Goal: Find specific page/section: Find specific page/section

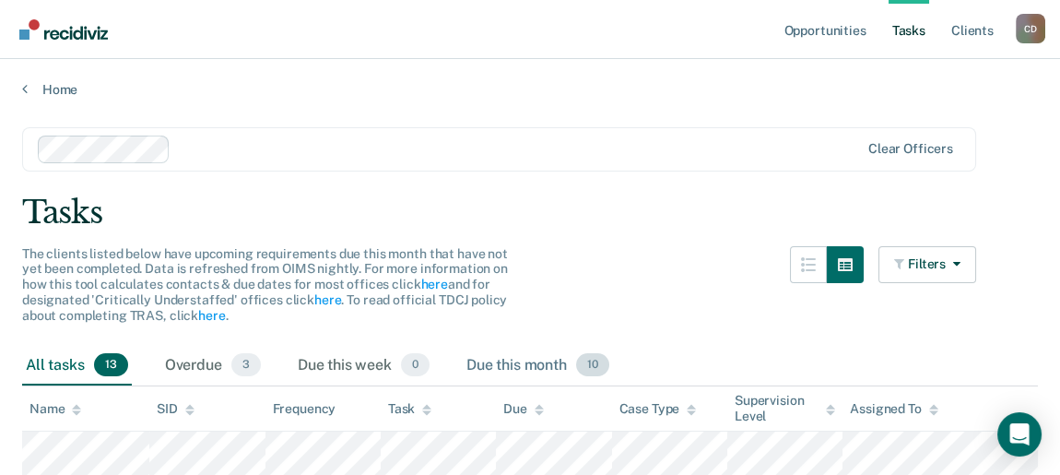
click at [591, 364] on span "10" at bounding box center [592, 365] width 33 height 24
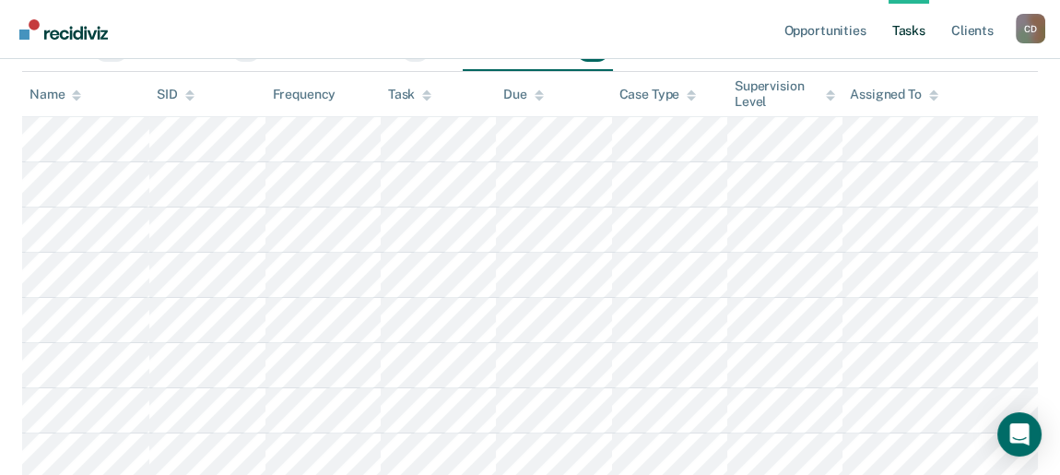
scroll to position [37, 0]
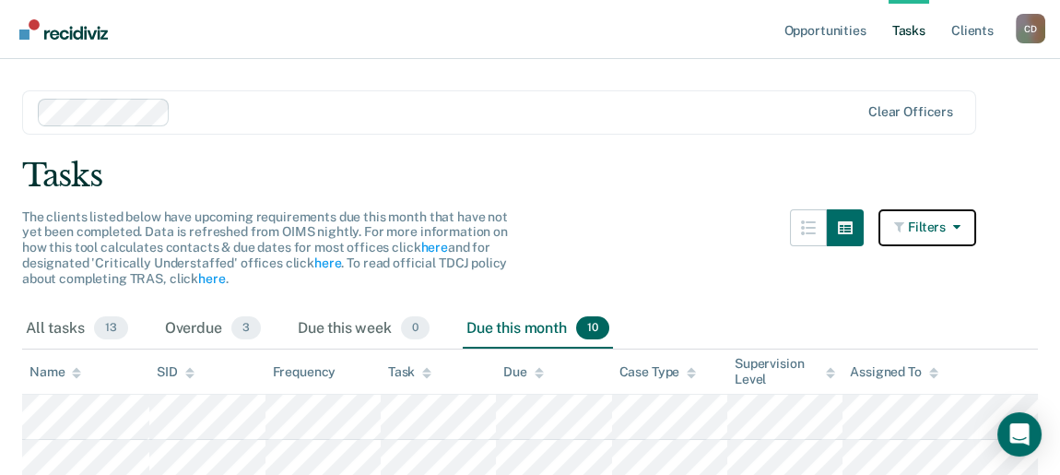
click at [948, 226] on button "Filters" at bounding box center [927, 227] width 98 height 37
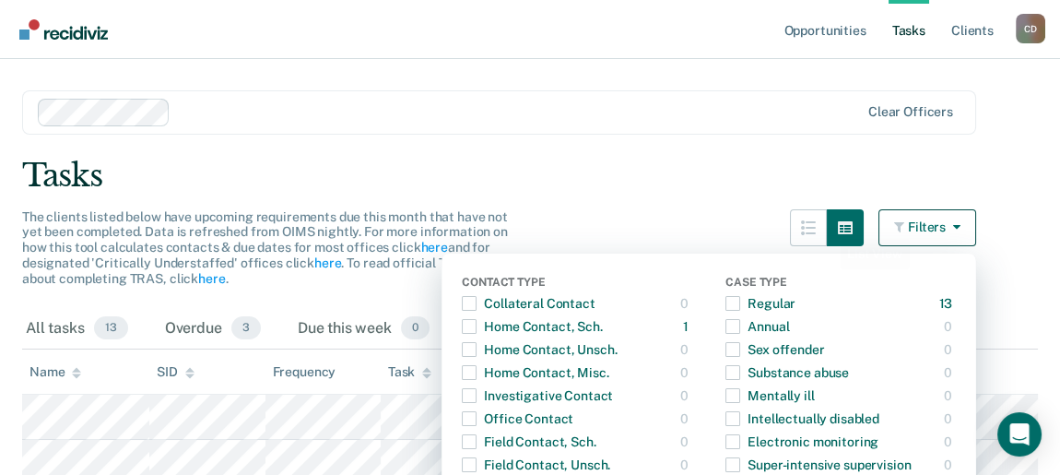
click at [630, 220] on div "The clients listed below have upcoming requirements due this month that have no…" at bounding box center [499, 259] width 954 height 100
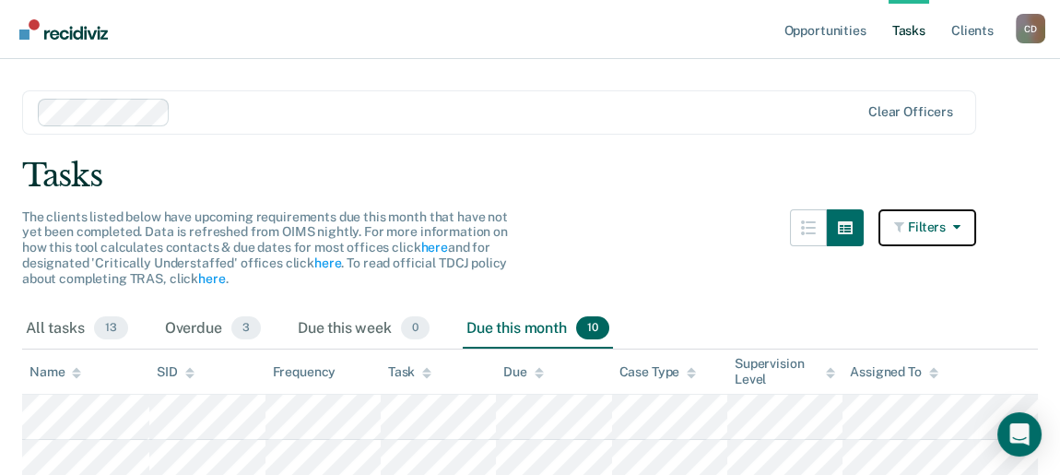
click at [957, 235] on button "Filters" at bounding box center [927, 227] width 98 height 37
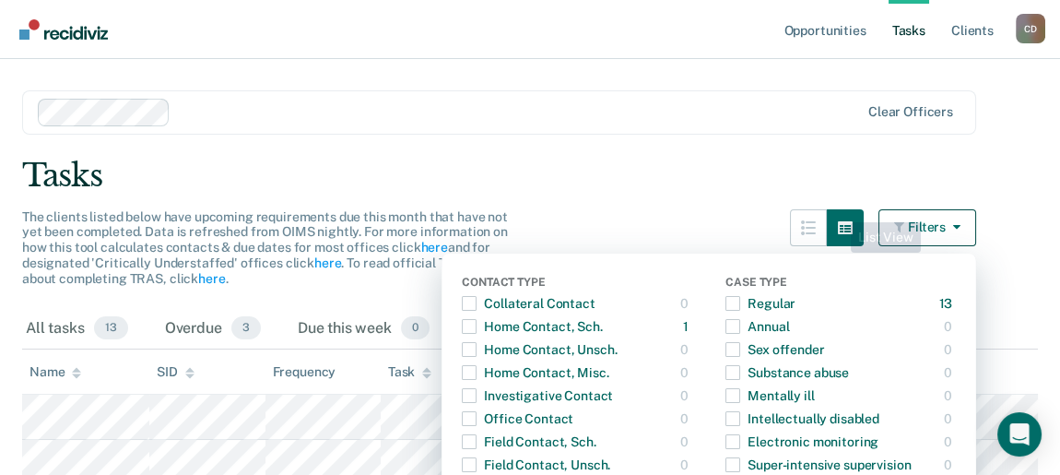
click at [660, 187] on div "Tasks" at bounding box center [530, 176] width 1016 height 38
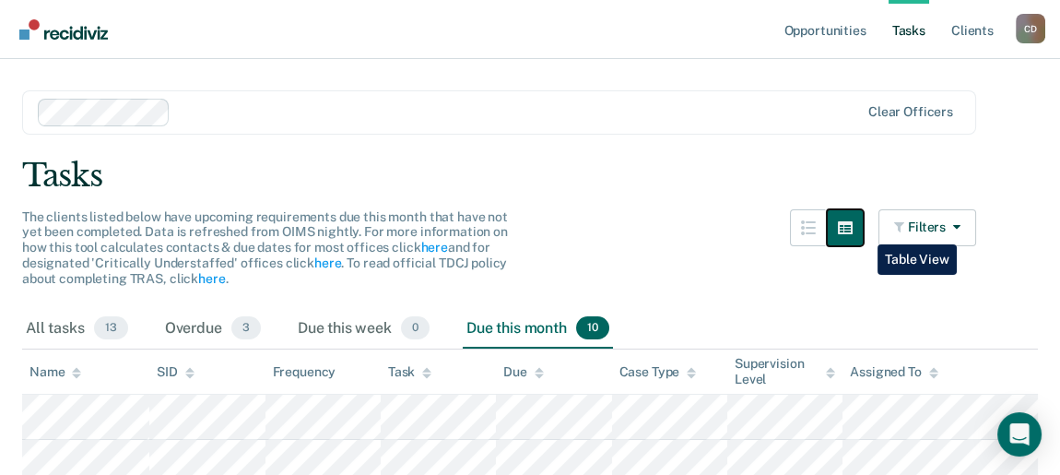
click at [852, 230] on icon "button" at bounding box center [845, 227] width 15 height 13
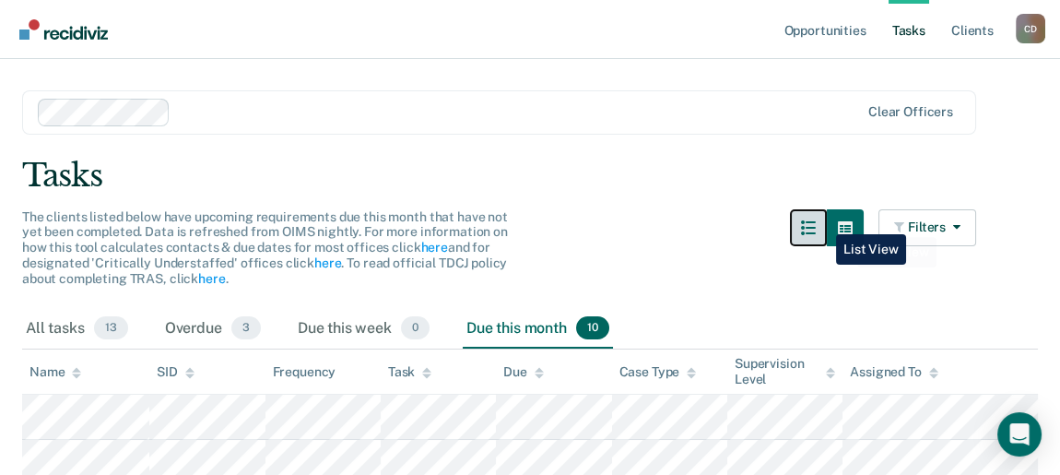
click at [816, 220] on icon "button" at bounding box center [808, 227] width 15 height 15
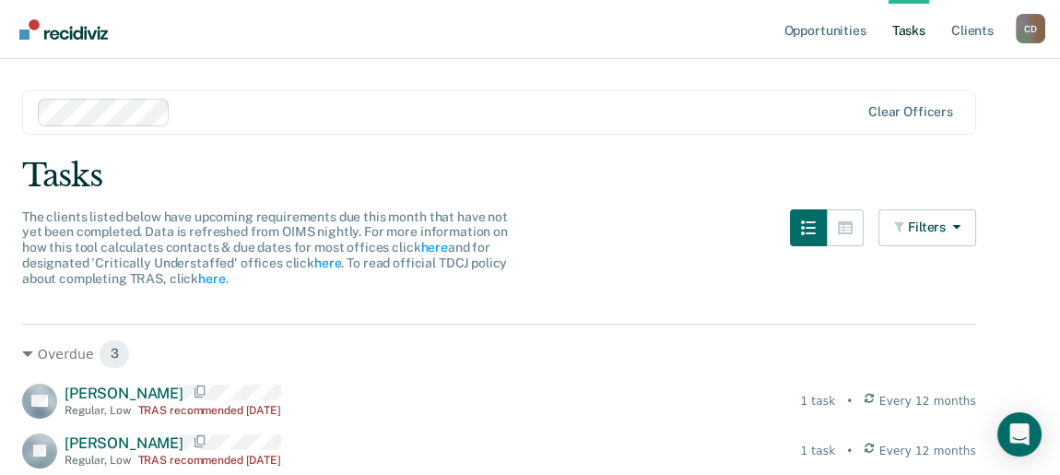
click at [884, 219] on div "Filters Contact Type Collateral Contact 0 ONLY Home Contact, Sch. 1 ONLY Home C…" at bounding box center [883, 259] width 186 height 100
click at [852, 221] on icon "button" at bounding box center [845, 227] width 15 height 13
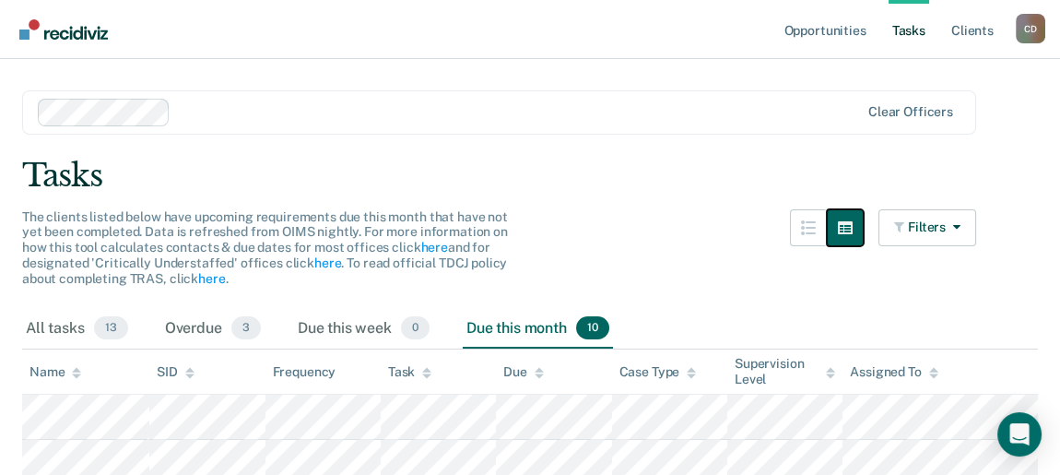
scroll to position [0, 0]
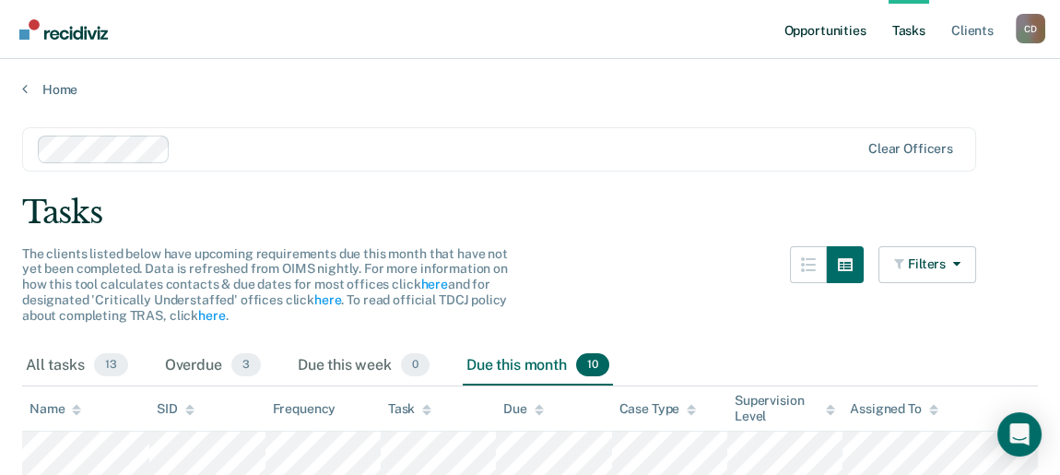
click at [850, 35] on link "Opportunities" at bounding box center [824, 29] width 89 height 59
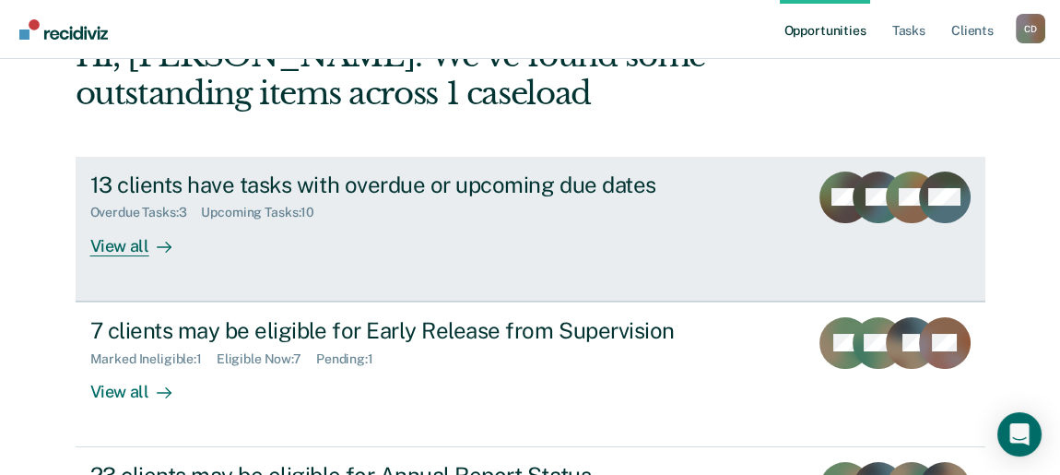
scroll to position [29, 0]
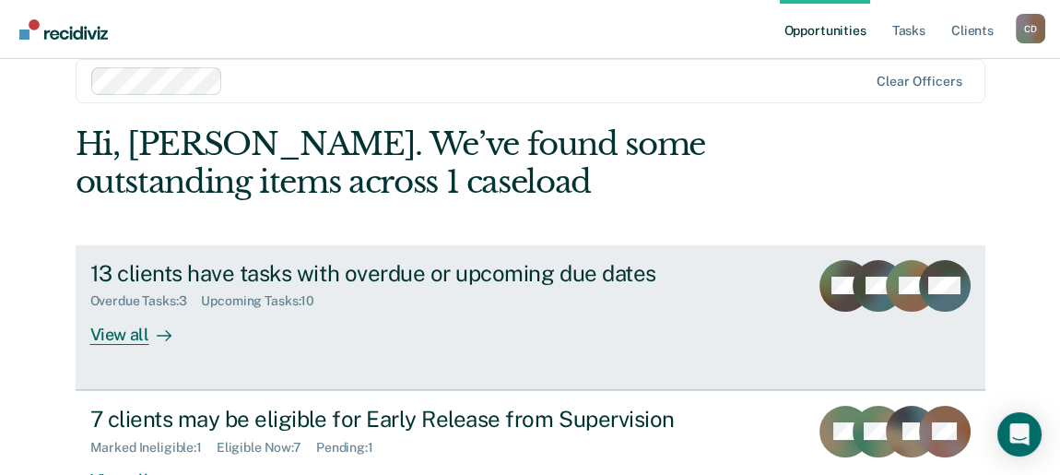
click at [391, 297] on div "Overdue Tasks : 3 Upcoming Tasks : 10" at bounding box center [413, 297] width 647 height 23
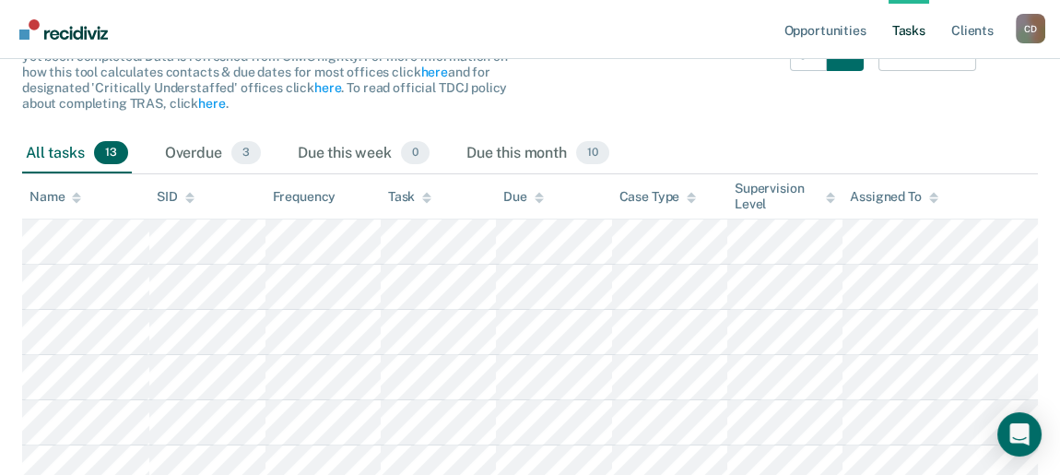
scroll to position [92, 0]
